Goal: Task Accomplishment & Management: Use online tool/utility

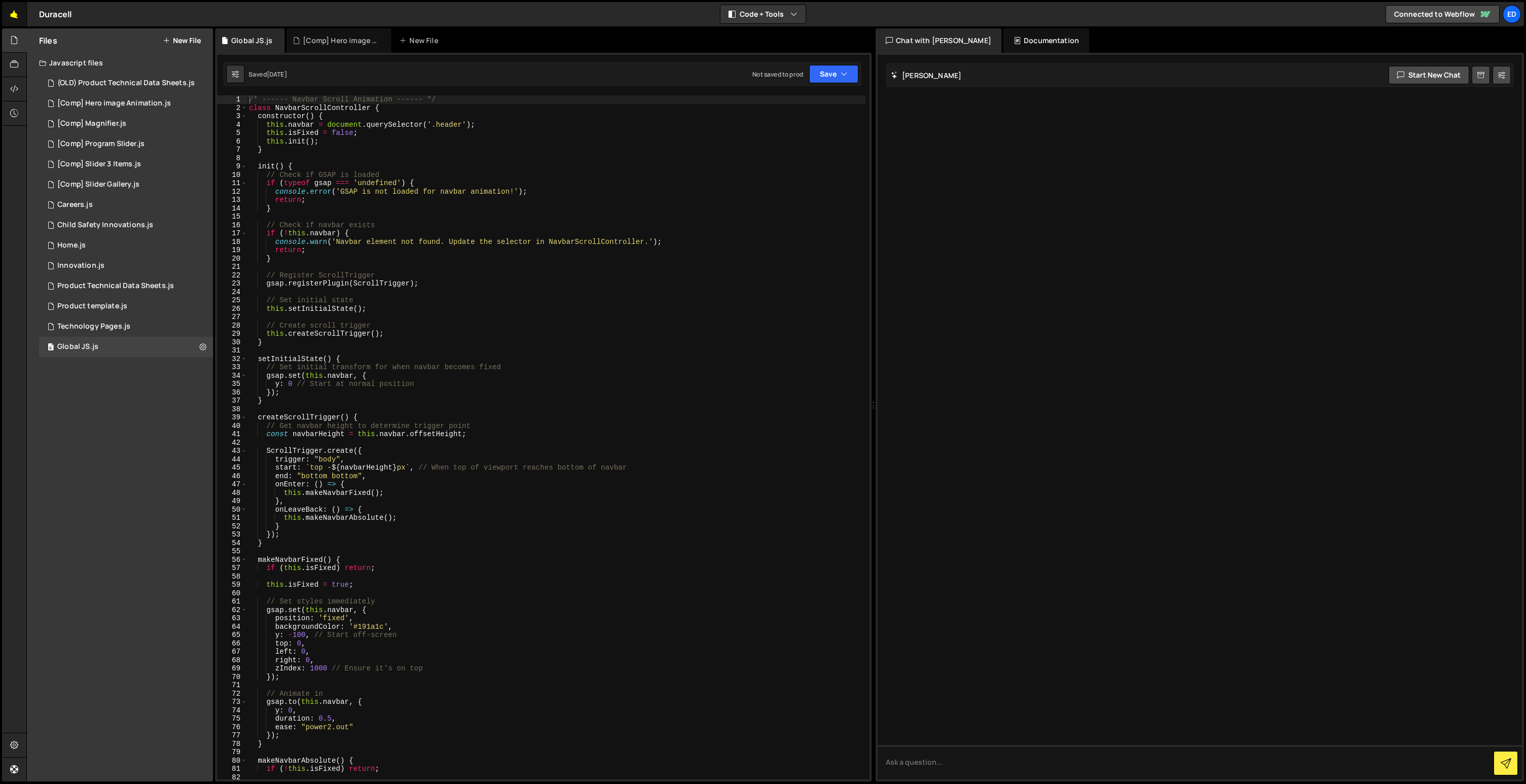
click at [14, 16] on link "🤙" at bounding box center [14, 14] width 25 height 24
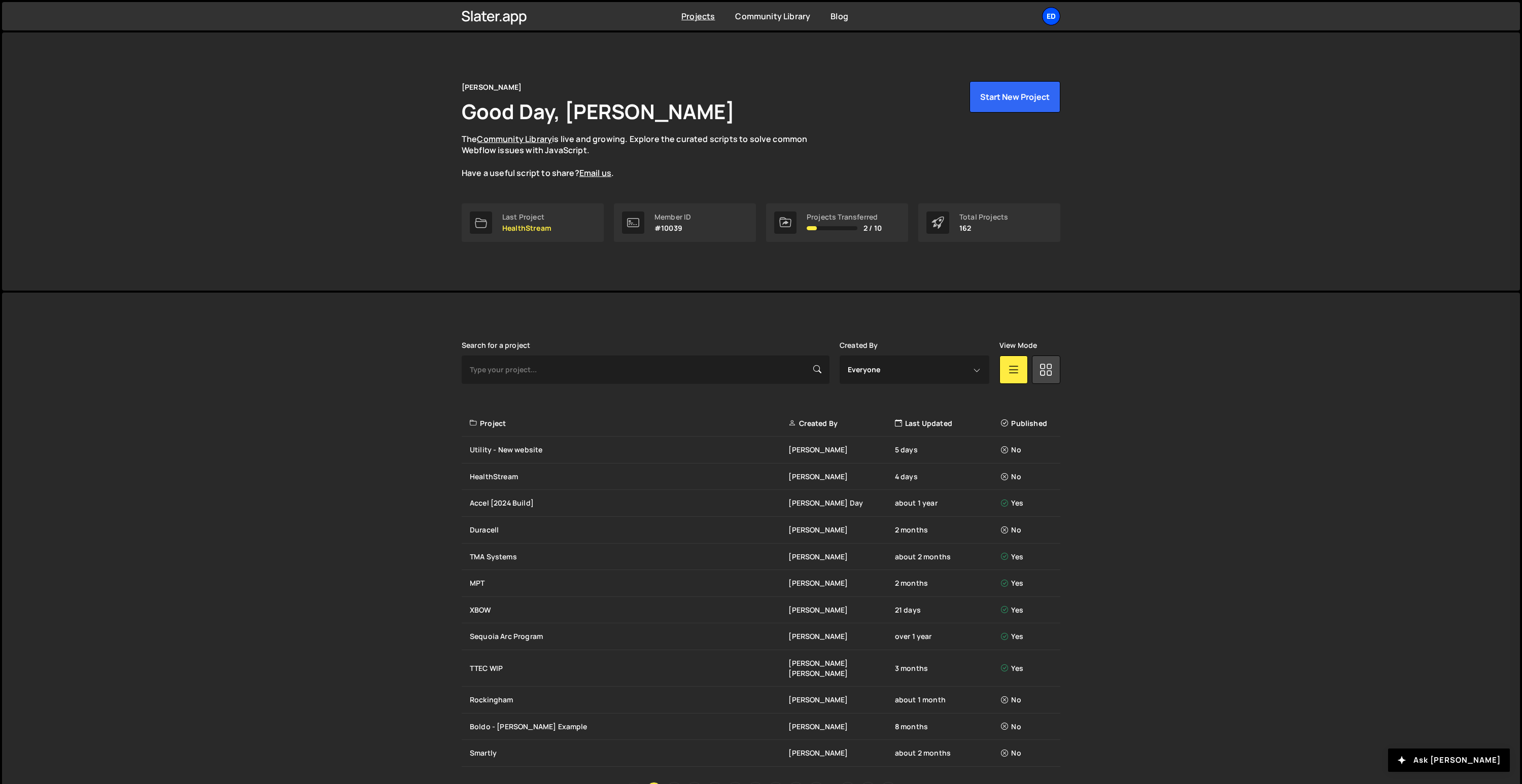
click at [1051, 17] on div "Ed" at bounding box center [1051, 16] width 18 height 18
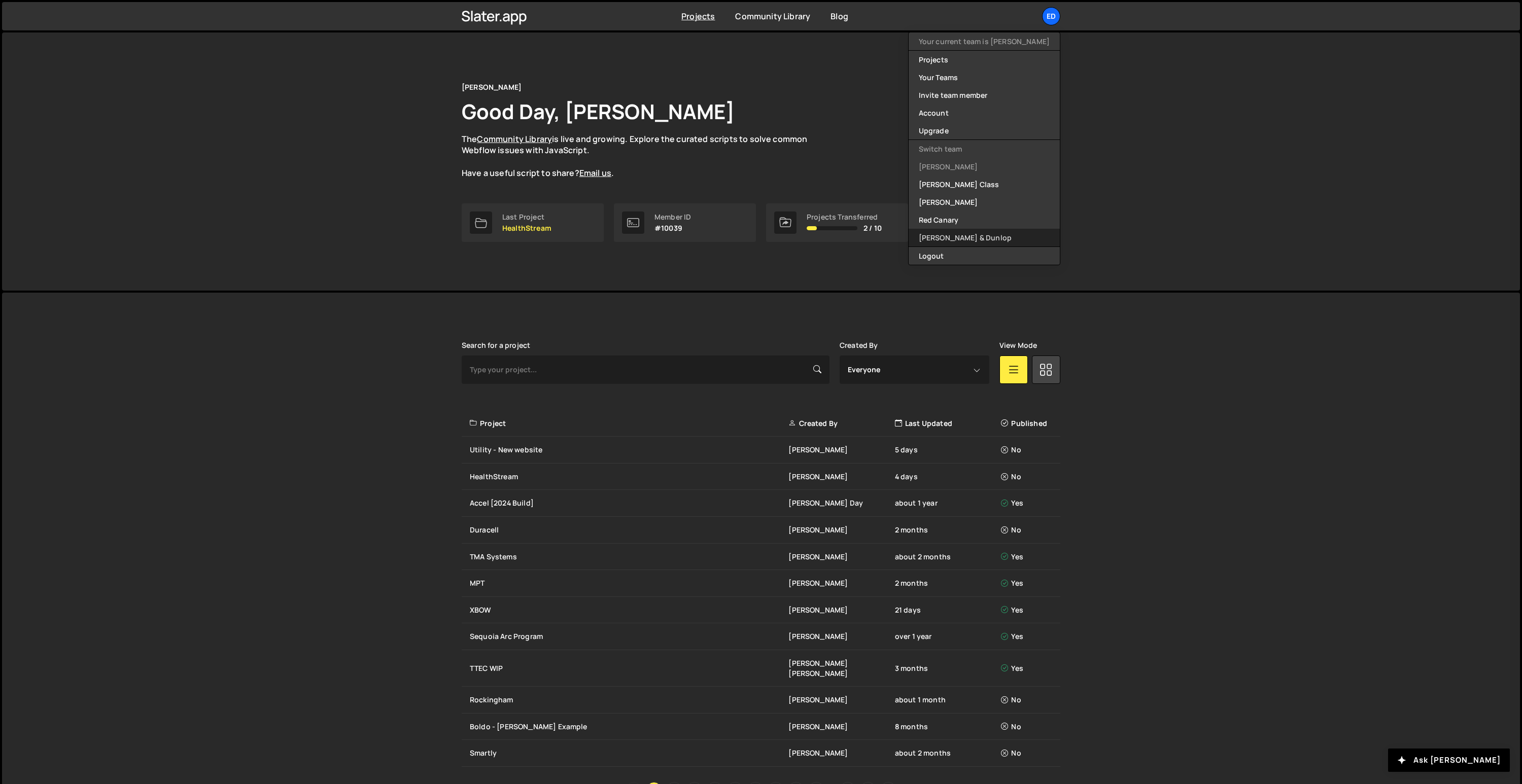
click at [963, 242] on link "[PERSON_NAME] & Dunlop" at bounding box center [984, 238] width 151 height 18
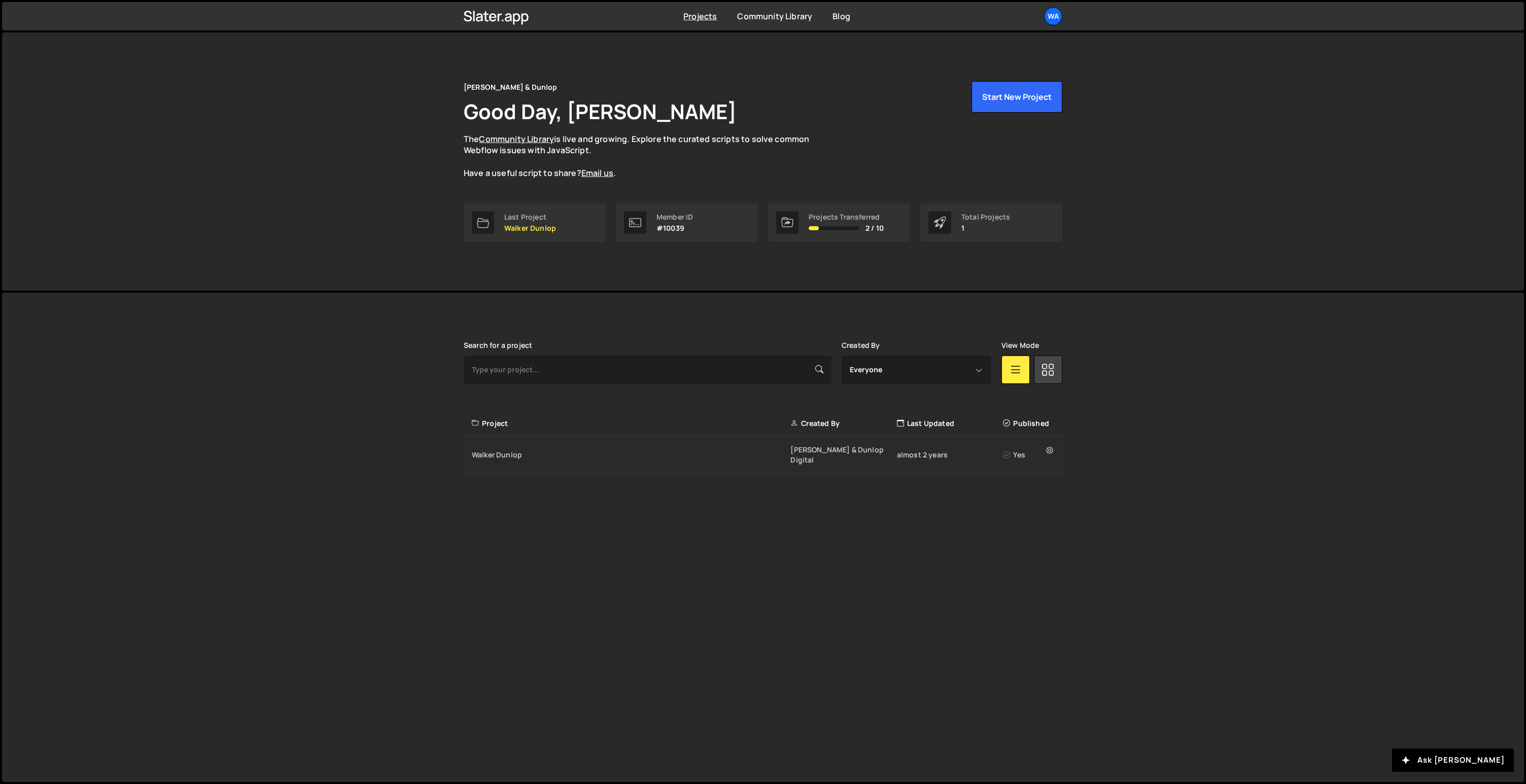
click at [498, 441] on div "Walker Dunlop Walker & Dunlop Digital almost 2 years Yes" at bounding box center [763, 455] width 598 height 37
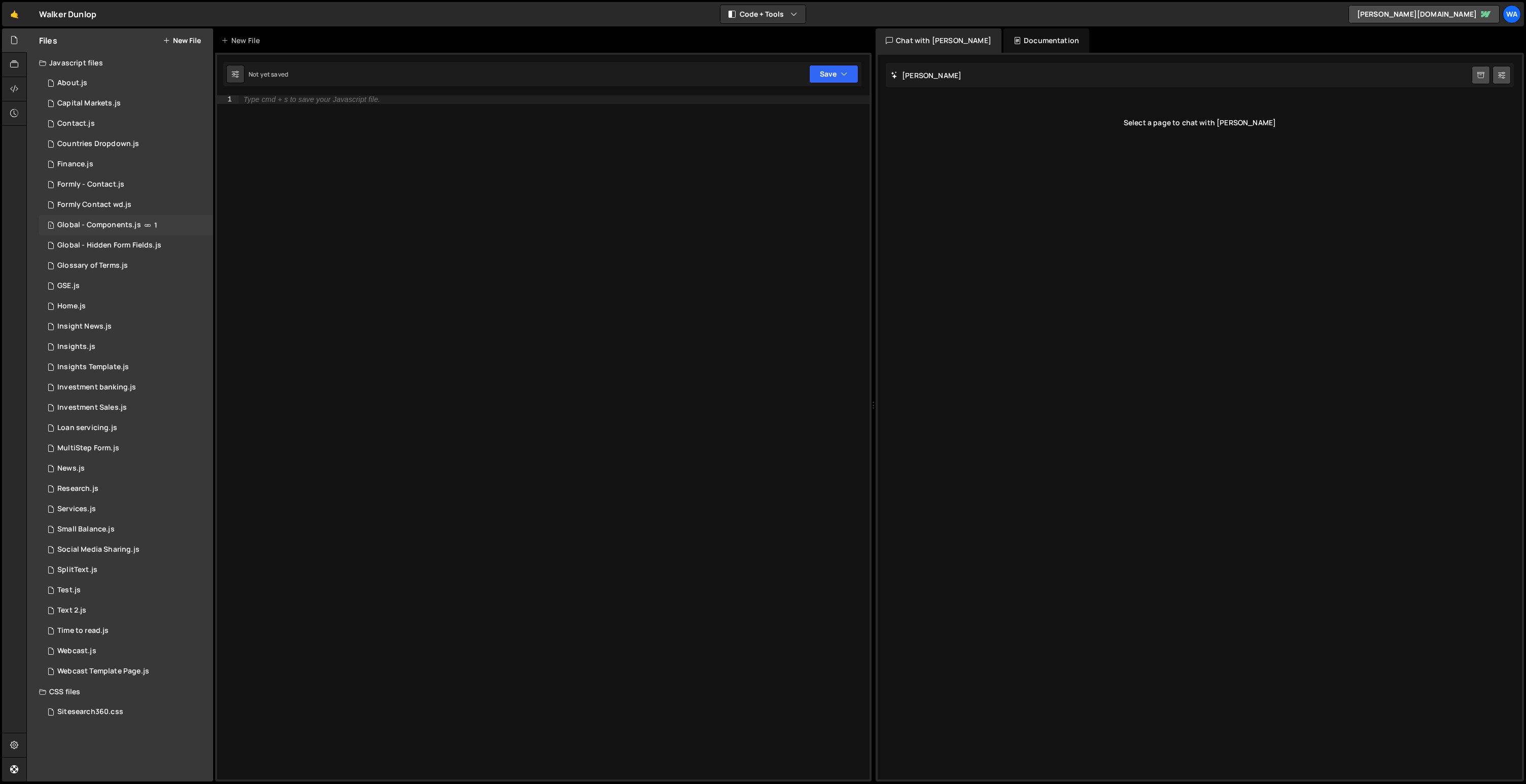
click at [93, 229] on div "Global - Components.js" at bounding box center [100, 225] width 84 height 9
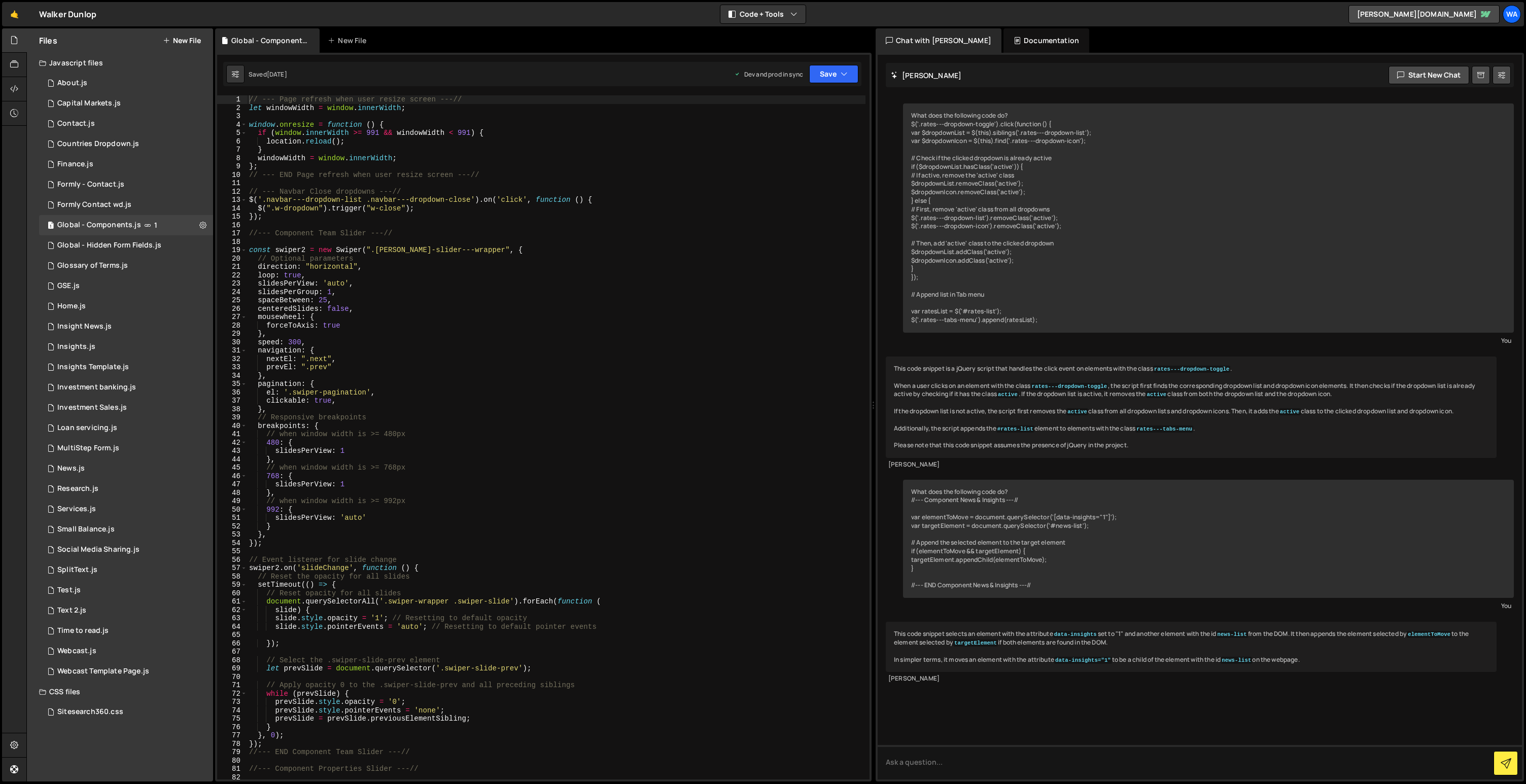
type textarea "centeredSlides: false,"
click at [426, 309] on div "// --- Page refresh when user resize screen ---// let windowWidth = window . in…" at bounding box center [556, 446] width 618 height 701
type input "team"
type textarea "swiper2.on('slideChange', function () {"
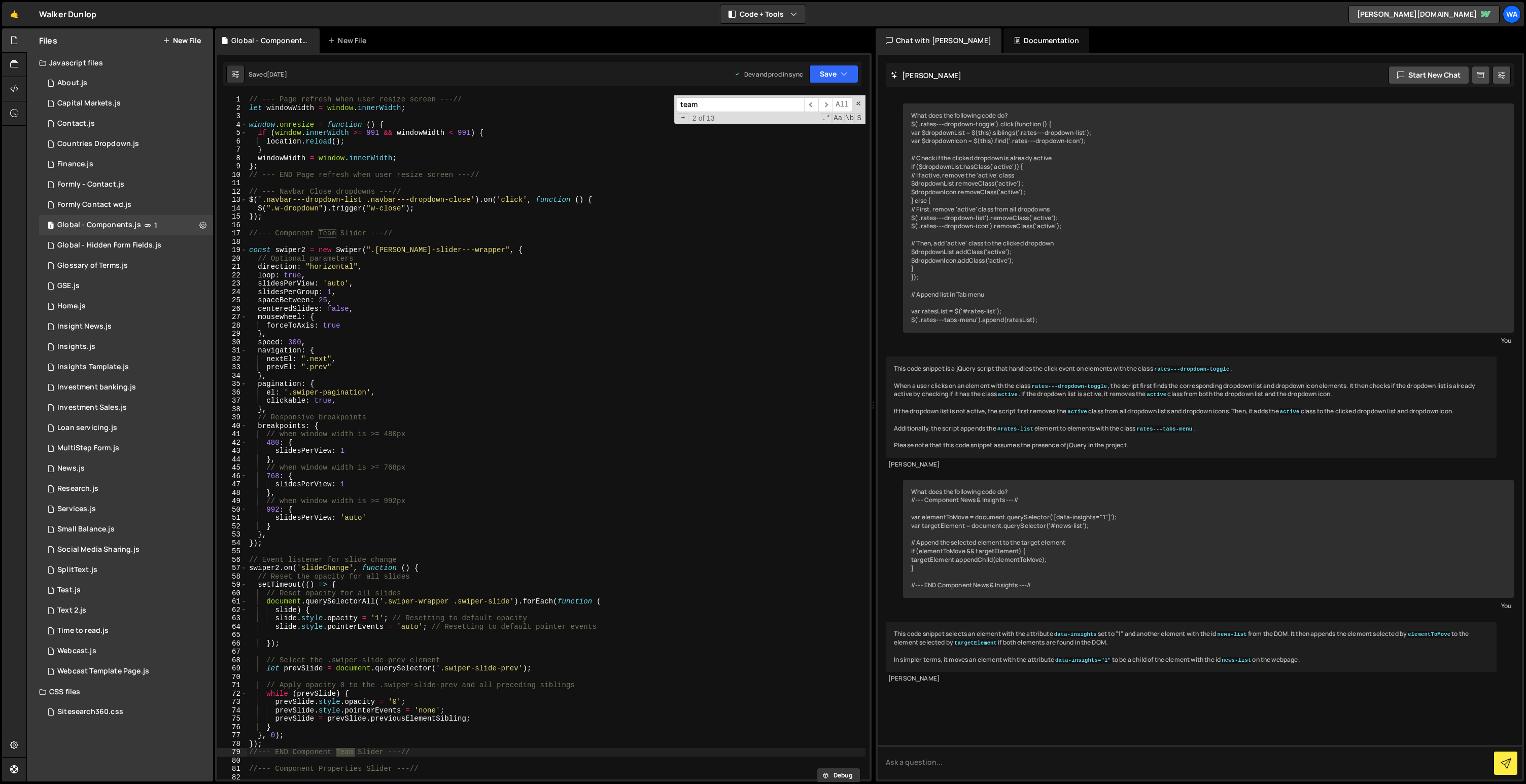
click at [313, 569] on div "// --- Page refresh when user resize screen ---// let windowWidth = window . in…" at bounding box center [556, 446] width 618 height 701
click at [859, 102] on span at bounding box center [858, 104] width 7 height 7
click at [337, 239] on div "// --- Page refresh when user resize screen ---// let windowWidth = window . in…" at bounding box center [556, 446] width 618 height 701
click at [413, 247] on div "// --- Page refresh when user resize screen ---// let windowWidth = window . in…" at bounding box center [556, 446] width 618 height 701
type textarea "const swiper2 = new Swiper(".walker-slider---wrapper", {"
